Goal: Transaction & Acquisition: Download file/media

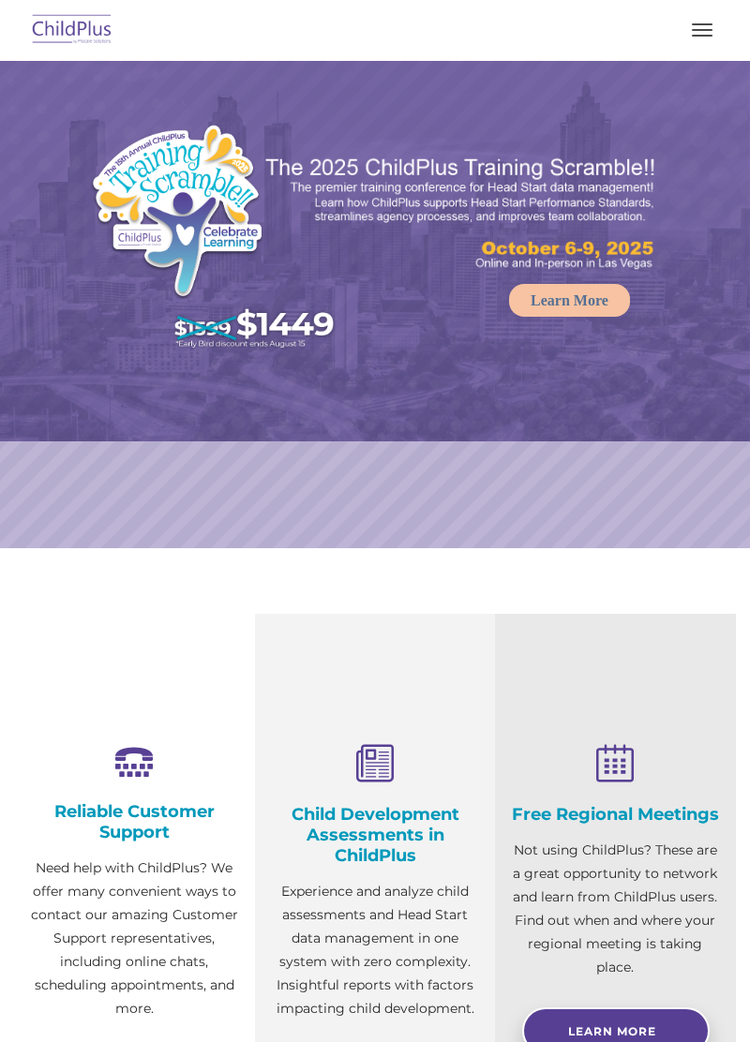
select select "MEDIUM"
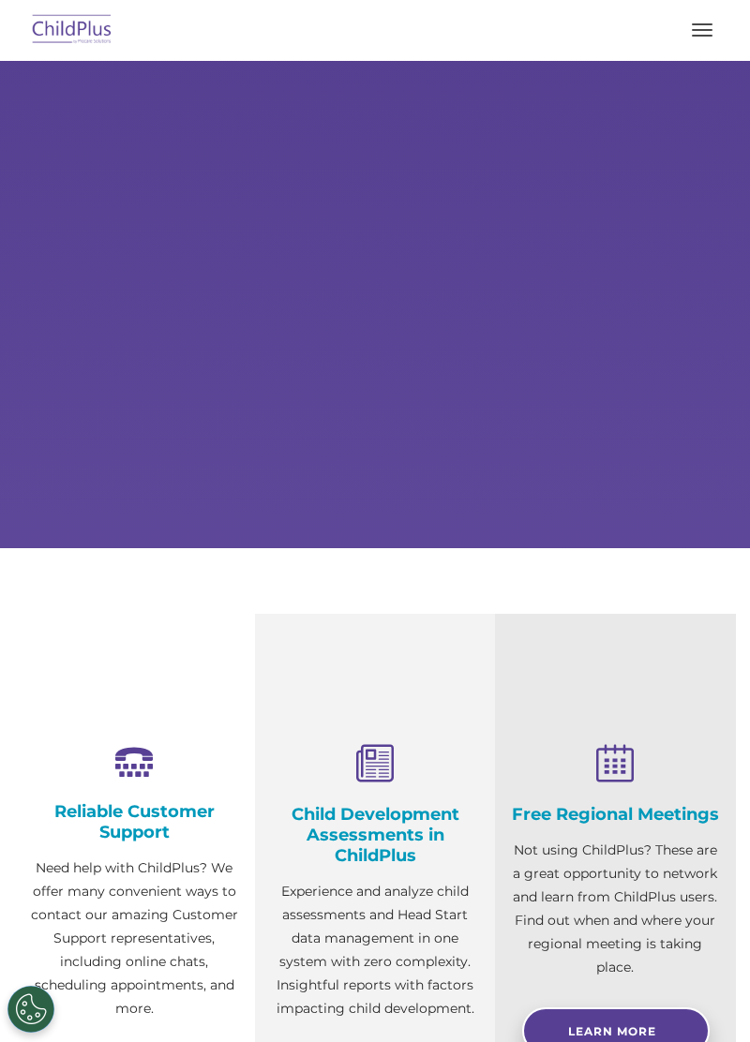
select select "MEDIUM"
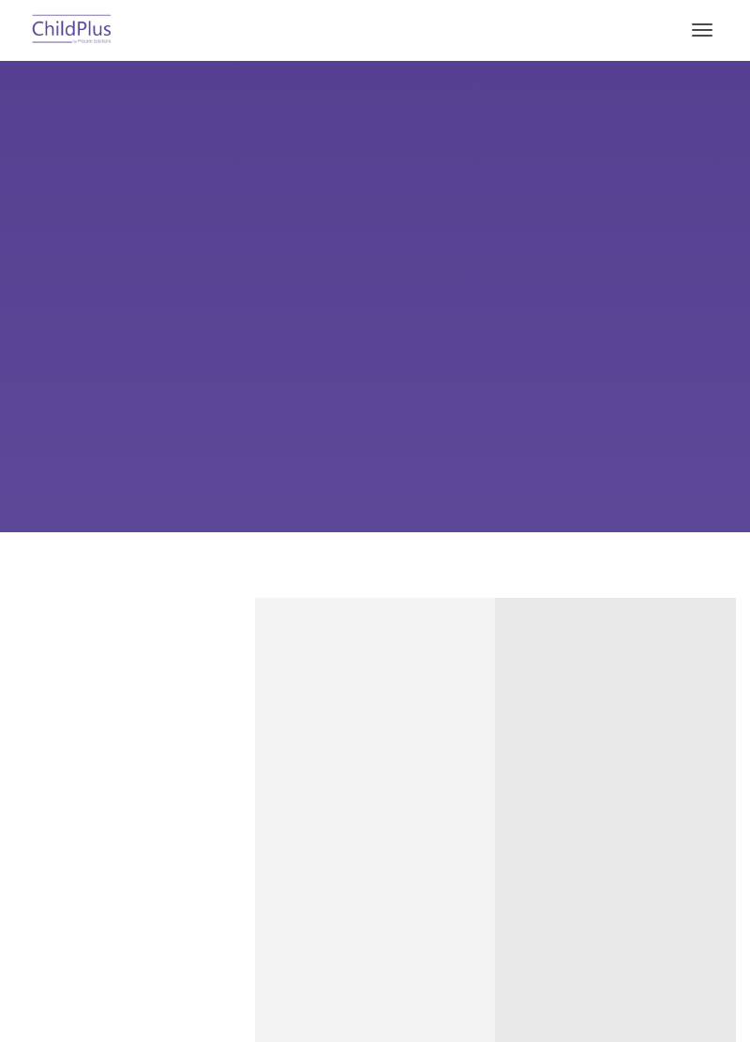
click at [672, 34] on div at bounding box center [374, 29] width 675 height 45
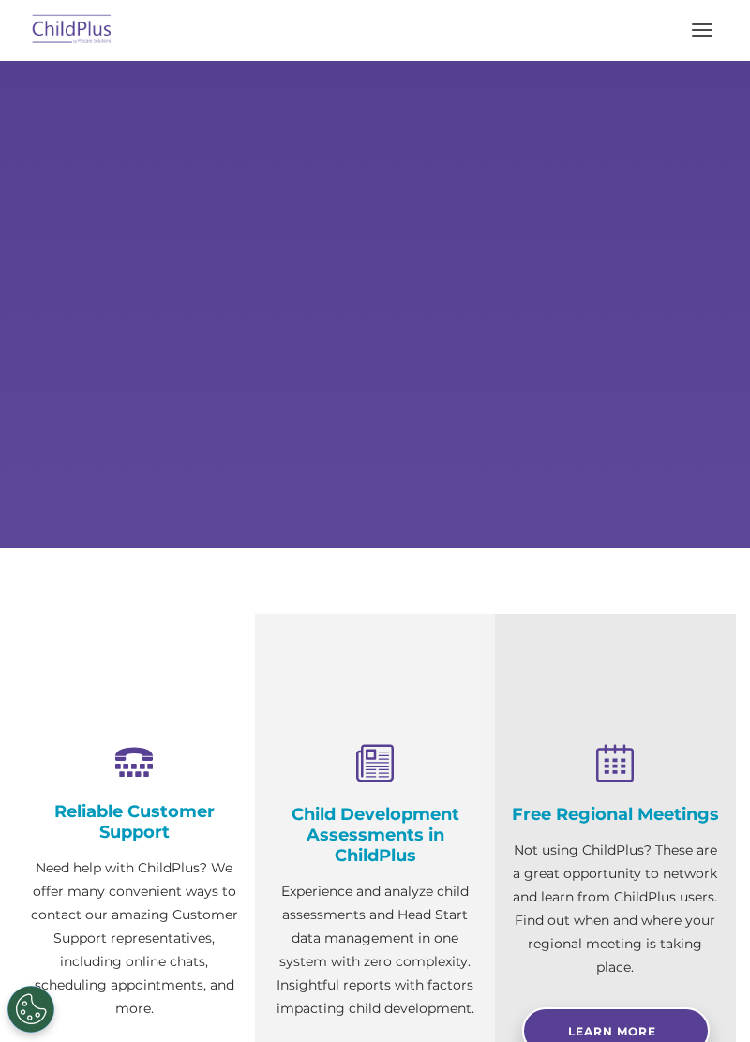
click at [699, 30] on button at bounding box center [716, 21] width 43 height 43
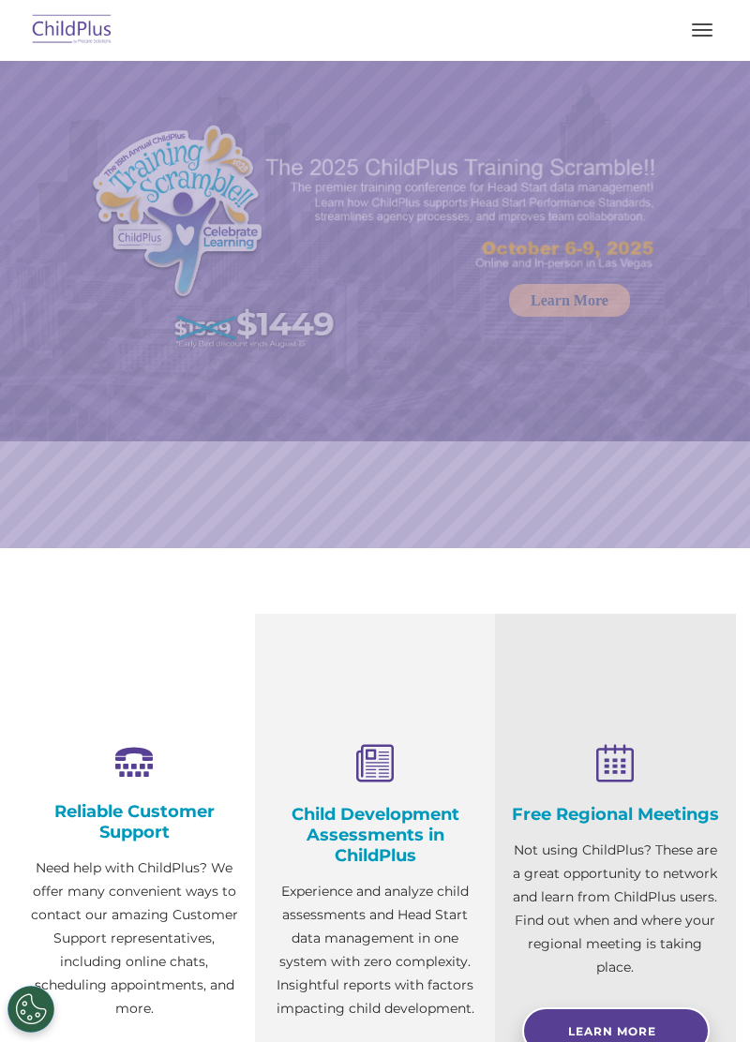
select select "MEDIUM"
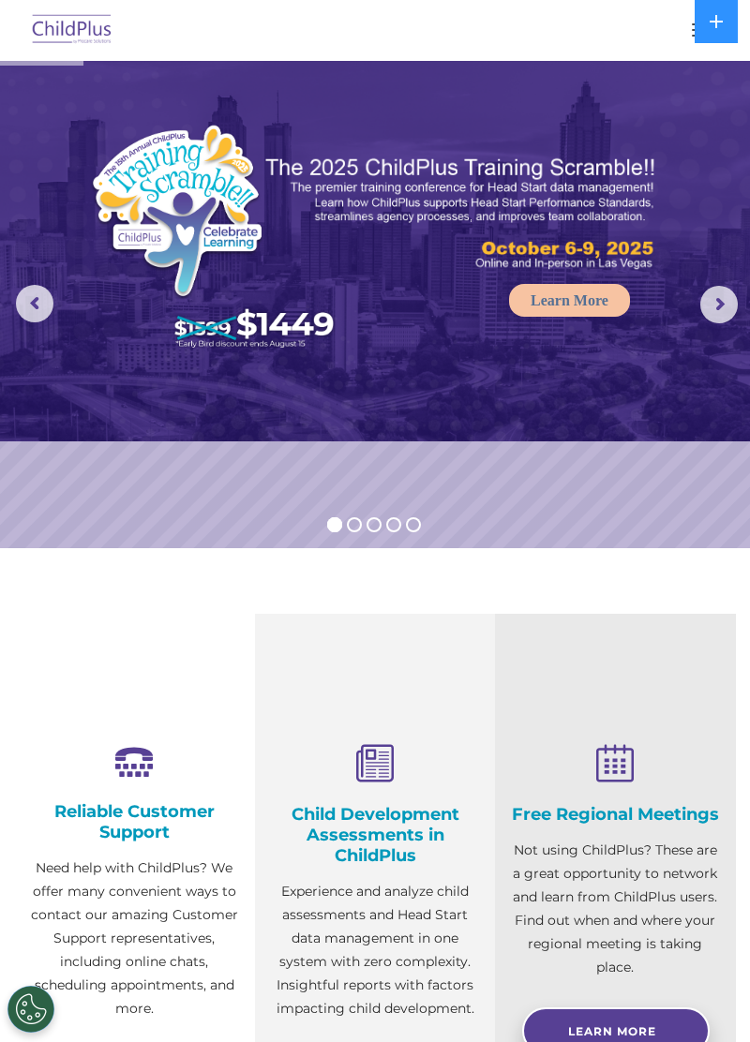
click at [609, 34] on div at bounding box center [374, 29] width 675 height 45
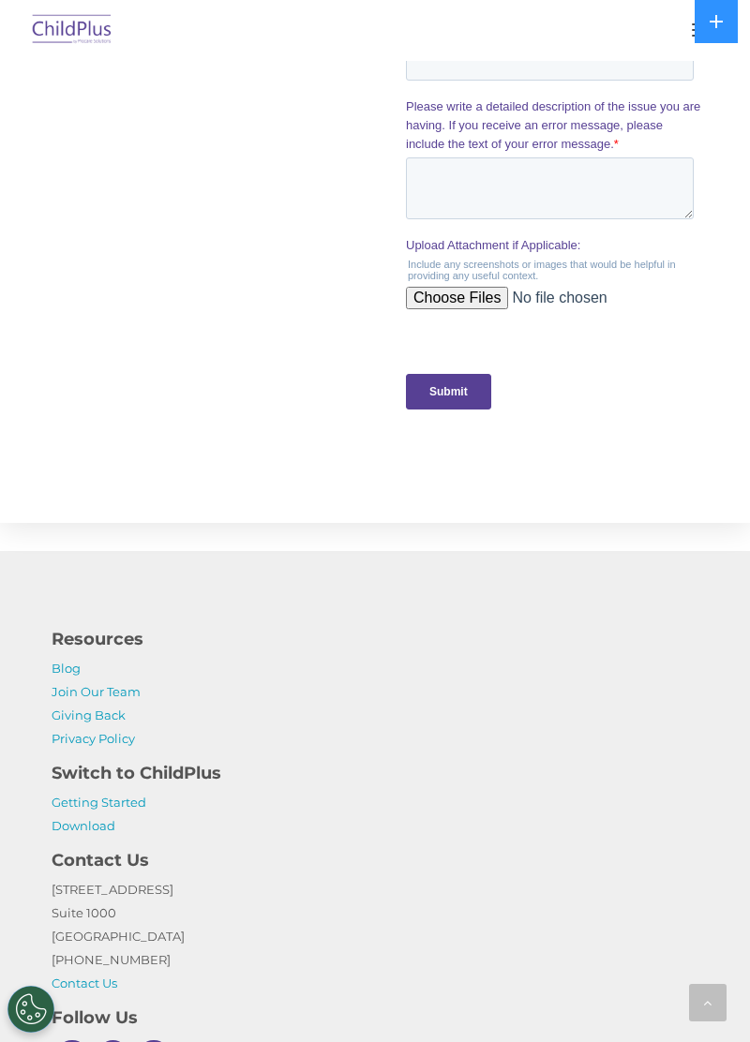
scroll to position [1974, 0]
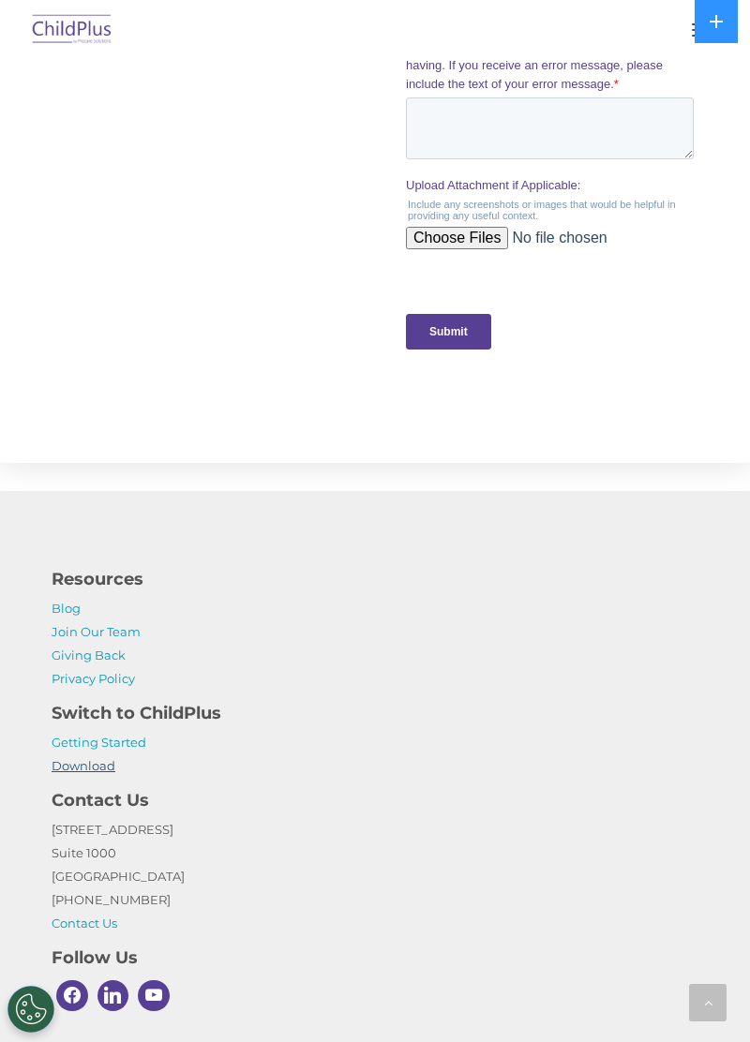
click at [71, 763] on link "Download" at bounding box center [84, 765] width 64 height 15
